Goal: Obtain resource: Obtain resource

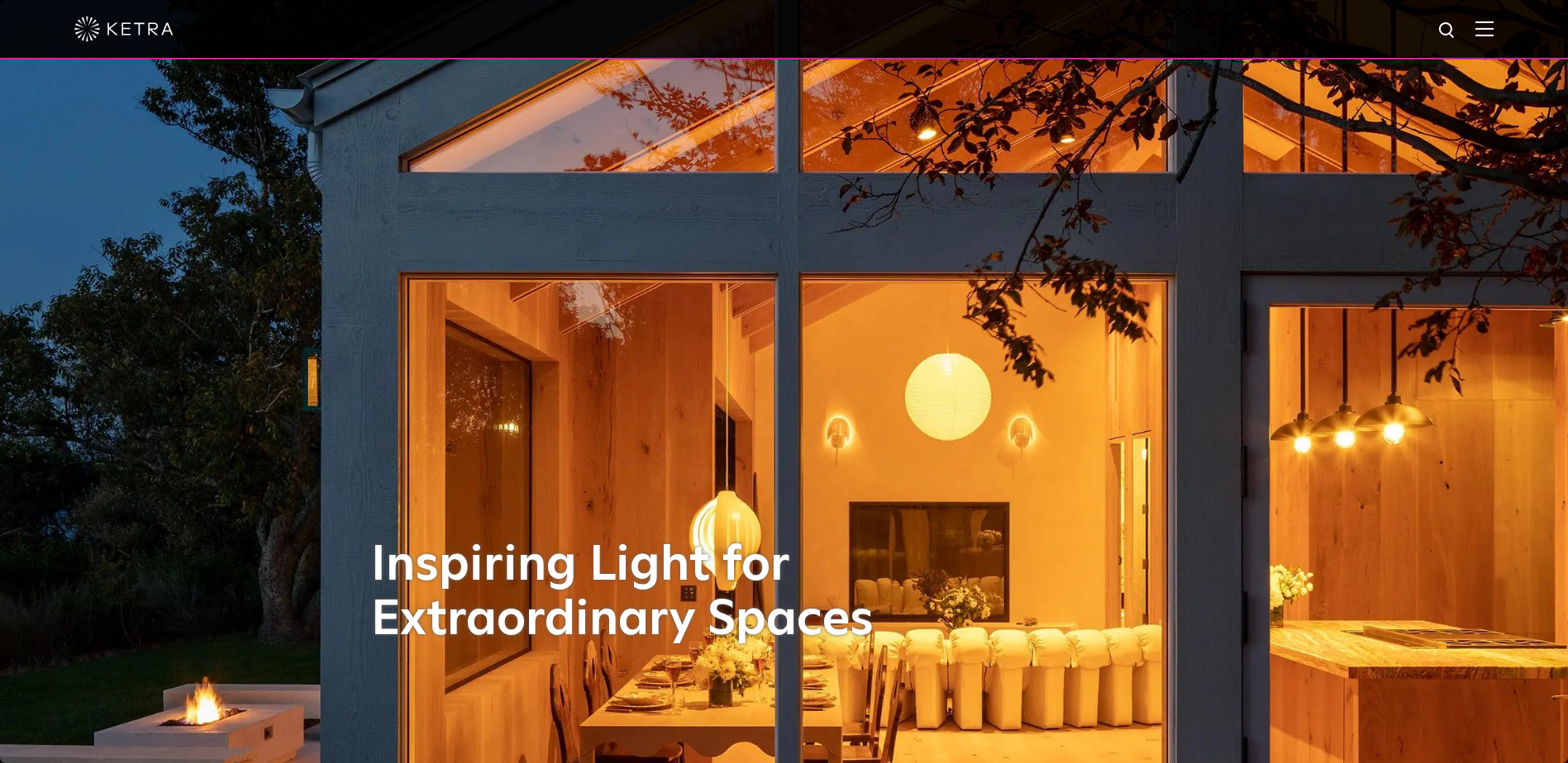
click at [1493, 36] on img at bounding box center [1484, 28] width 18 height 16
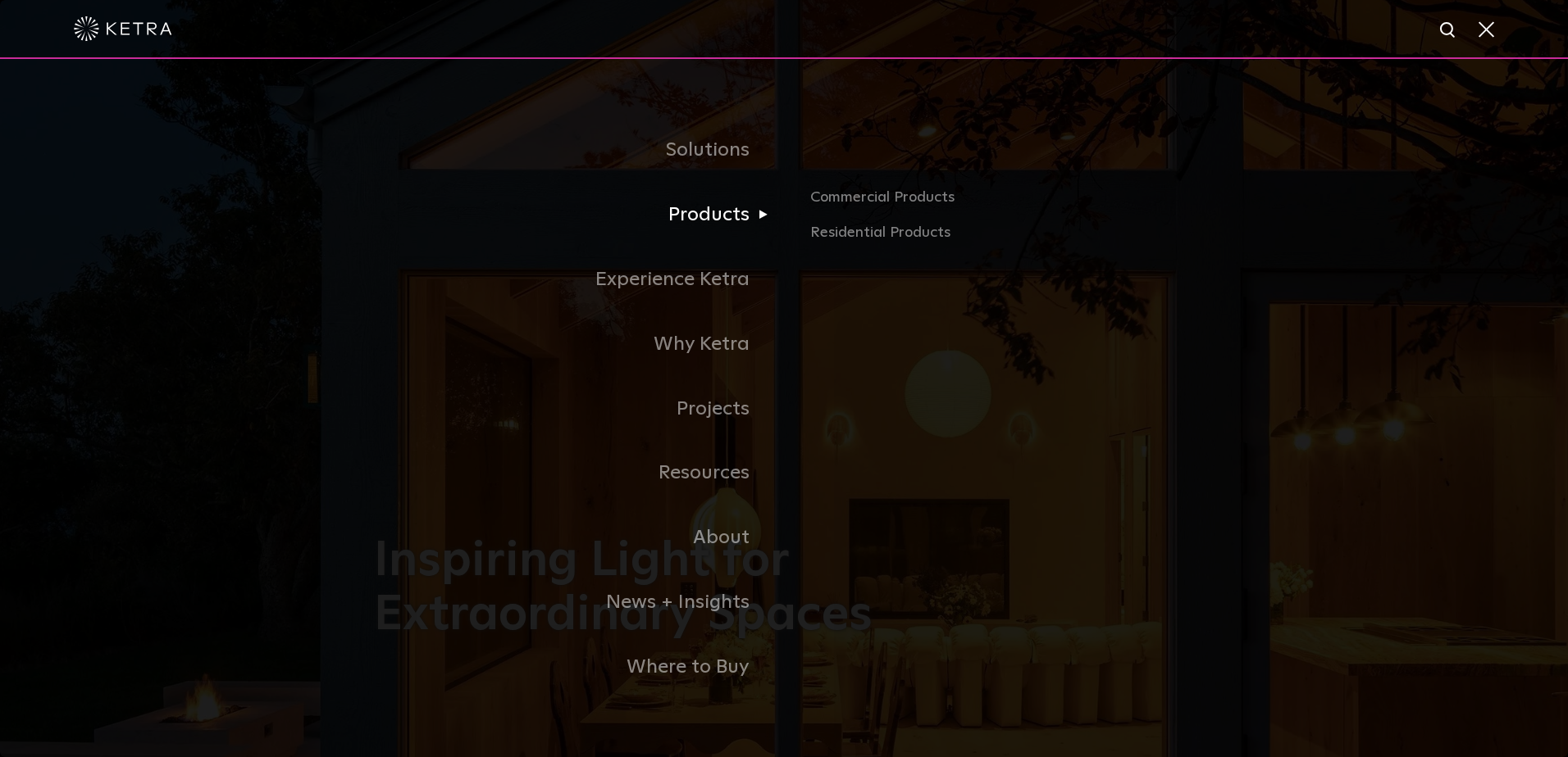
click at [698, 209] on link "Products" at bounding box center [579, 215] width 410 height 65
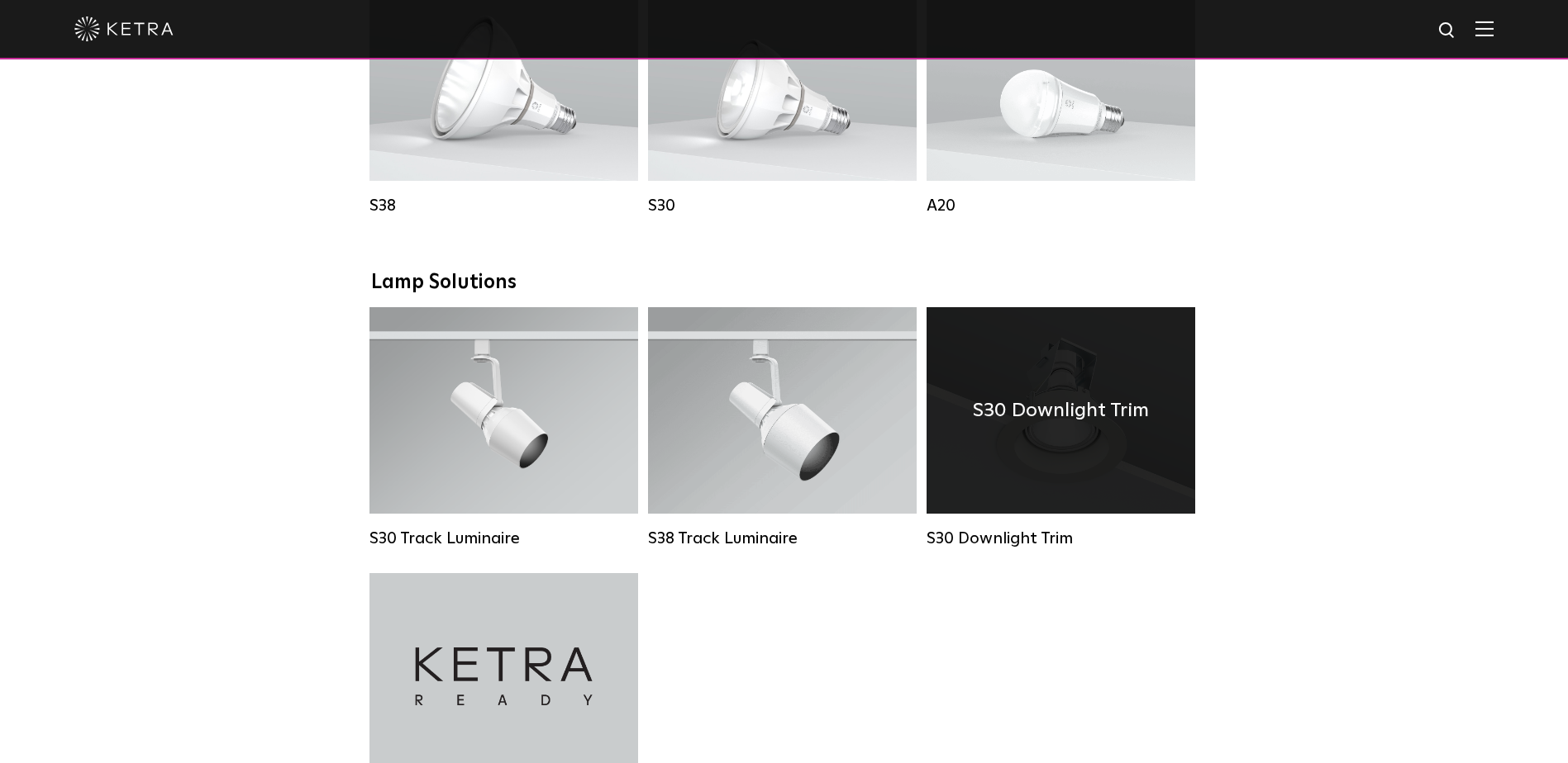
scroll to position [1239, 0]
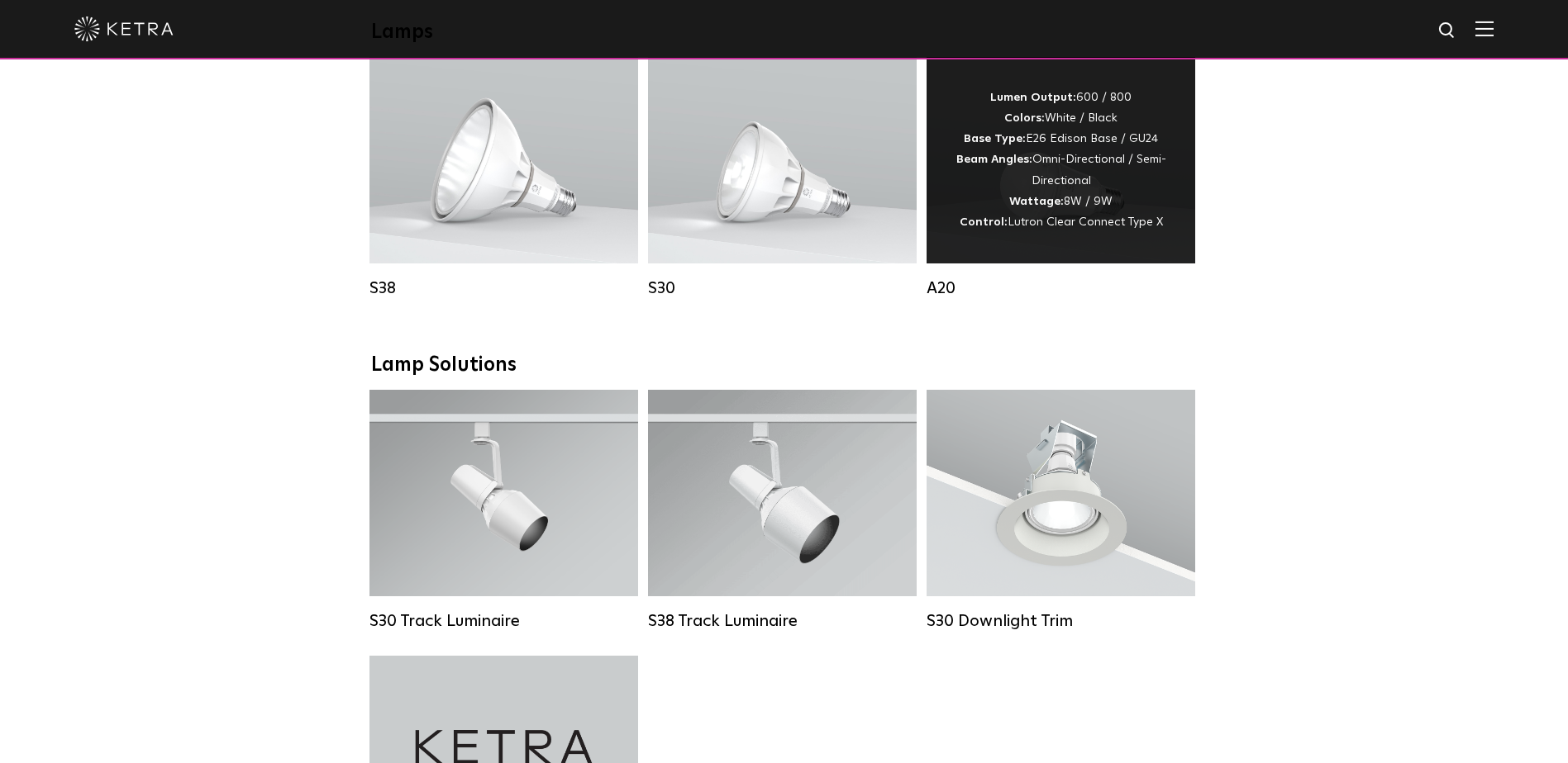
click at [1057, 260] on div "Lumen Output: 600 / 800 Colors: White / Black Base Type: E26 Edison Base / GU24…" at bounding box center [1061, 160] width 269 height 207
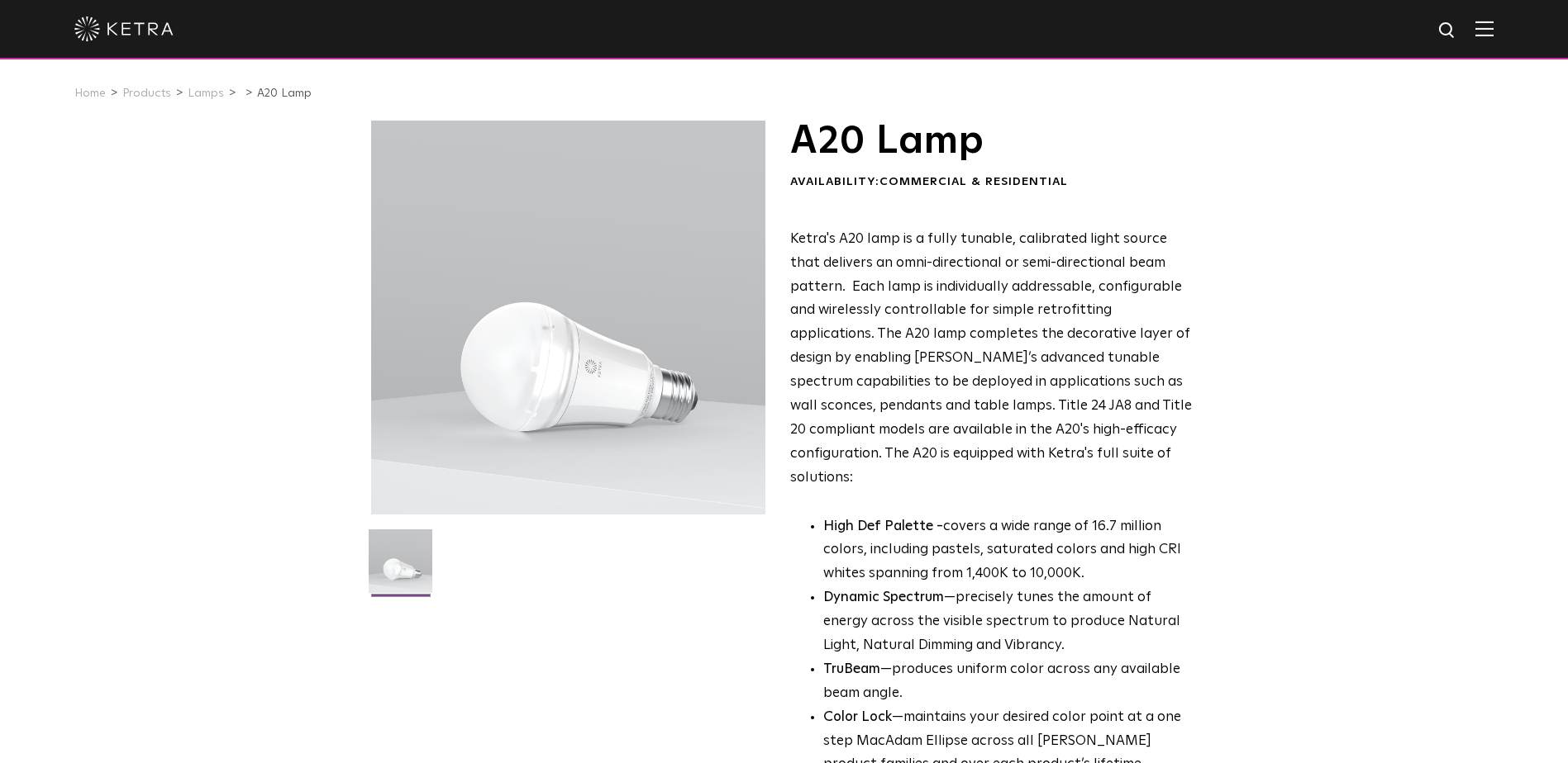
scroll to position [413, 0]
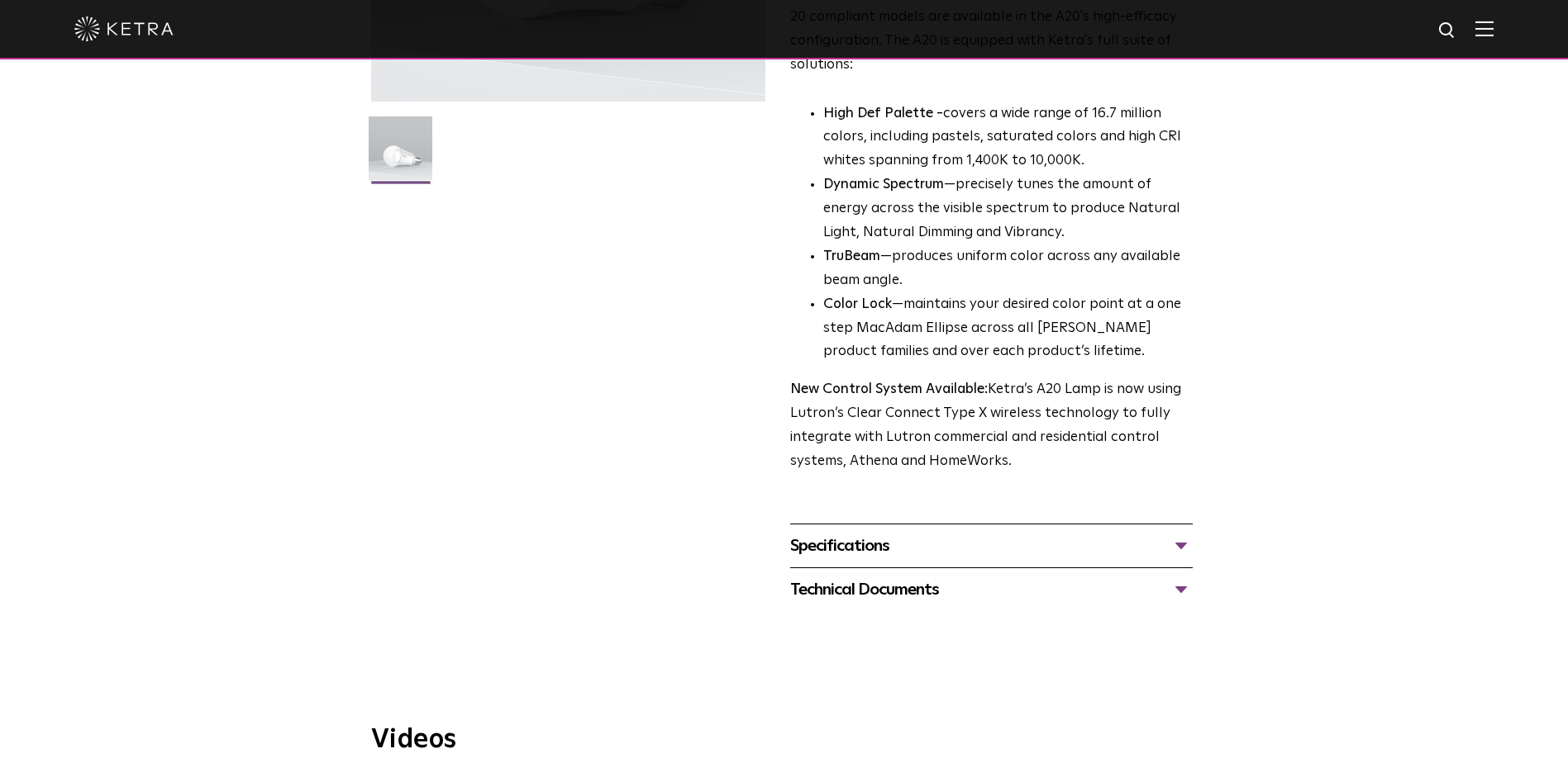
click at [942, 533] on div "Specifications" at bounding box center [991, 546] width 403 height 27
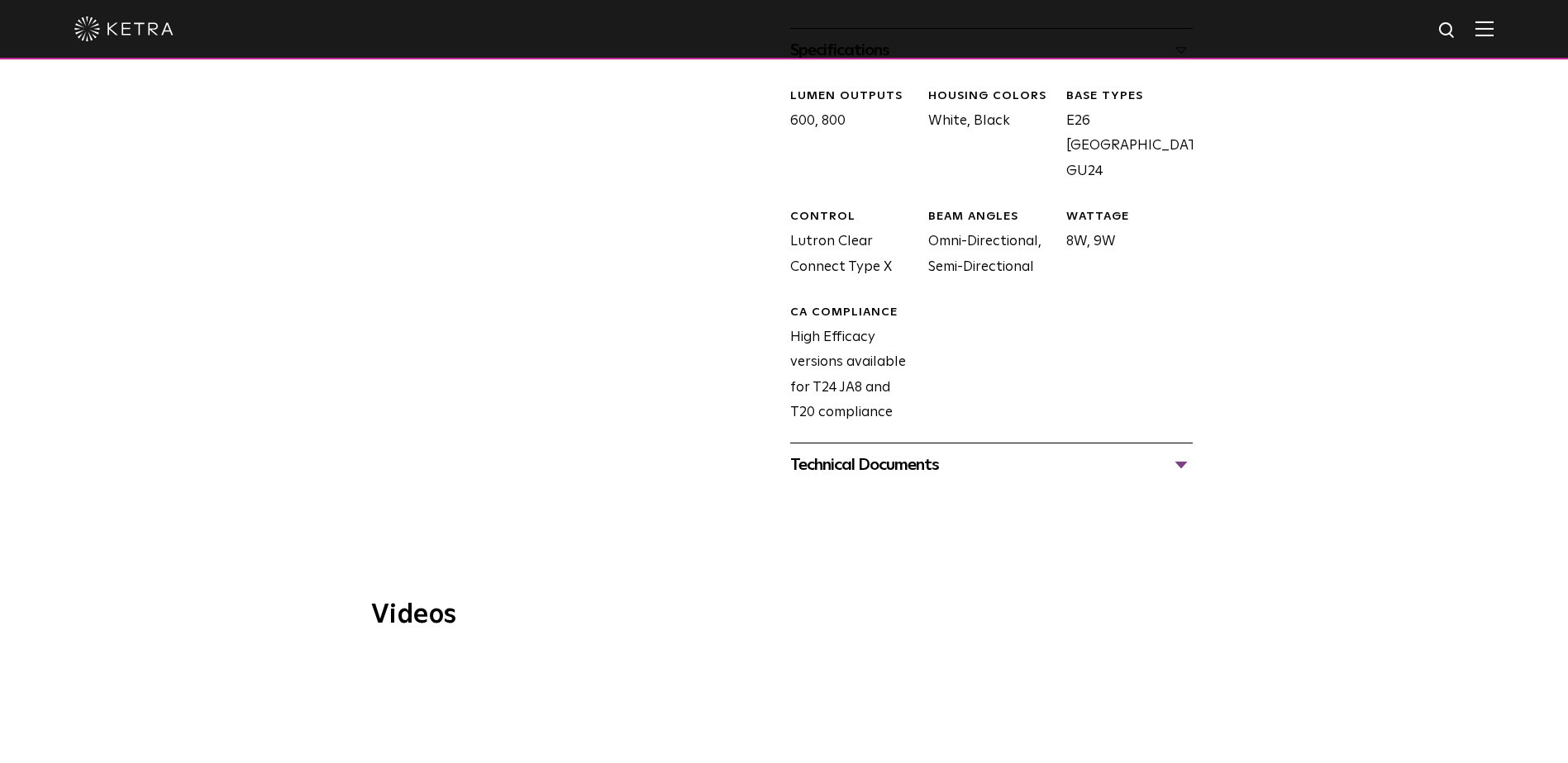
scroll to position [826, 0]
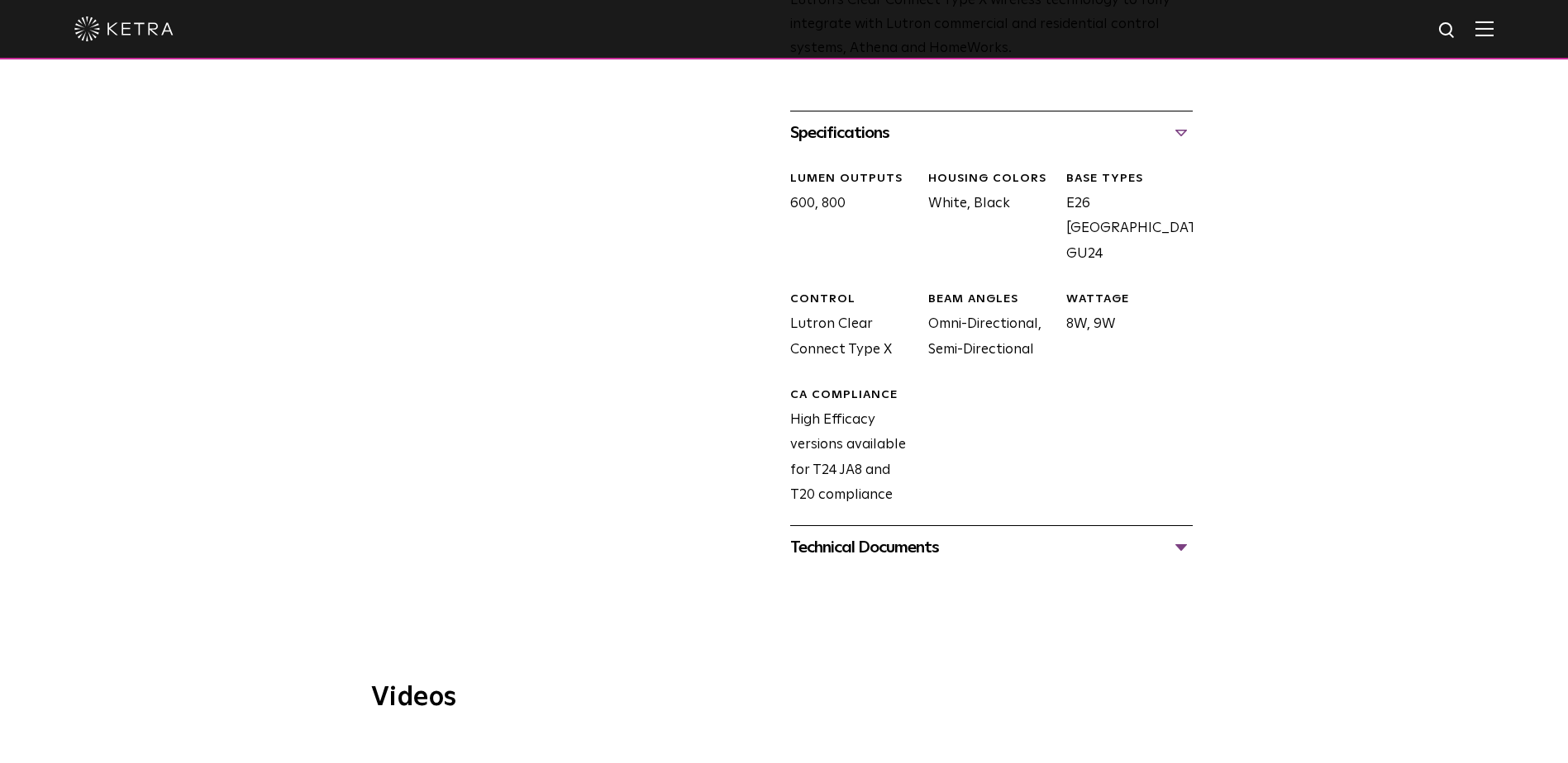
click at [908, 569] on div at bounding box center [784, 589] width 1568 height 41
click at [898, 535] on div "Technical Documents" at bounding box center [991, 548] width 403 height 27
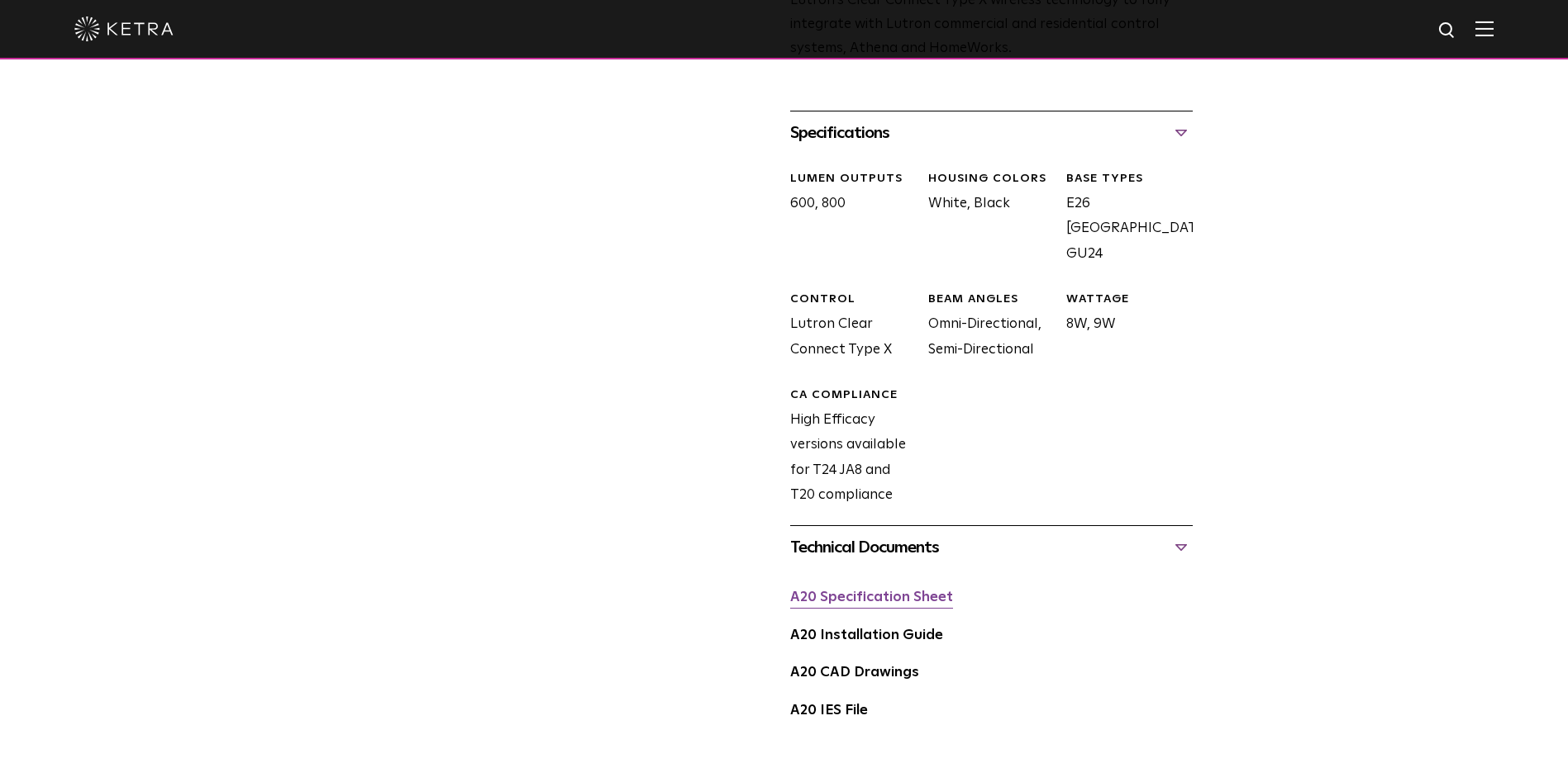
click at [872, 591] on link "A20 Specification Sheet" at bounding box center [871, 597] width 162 height 14
